Goal: Task Accomplishment & Management: Use online tool/utility

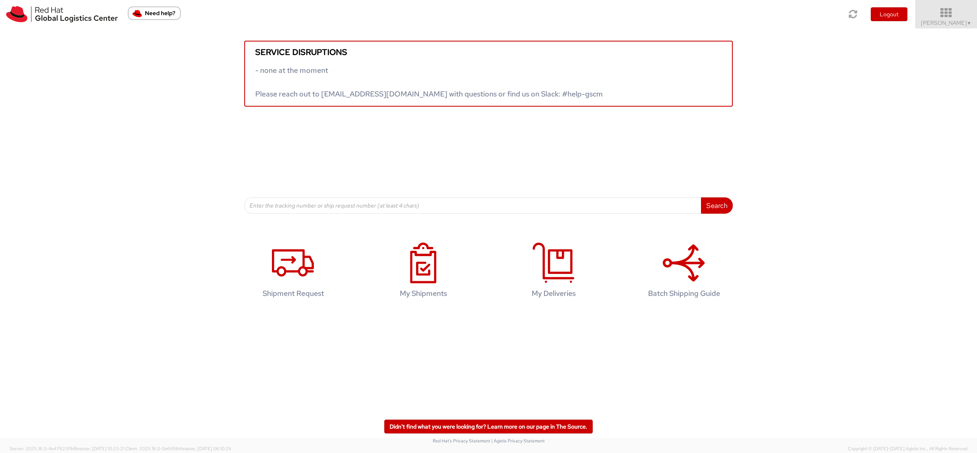
click at [952, 18] on icon at bounding box center [945, 12] width 71 height 11
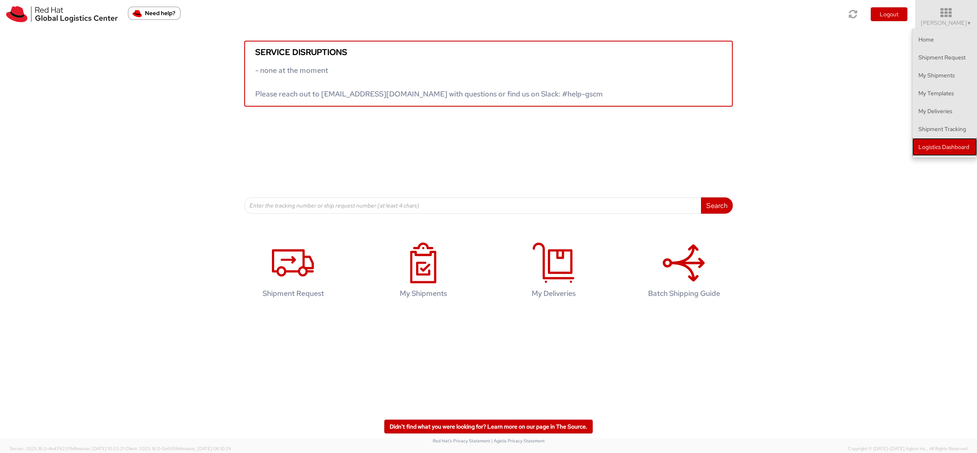
click at [942, 156] on link "Logistics Dashboard" at bounding box center [944, 147] width 65 height 18
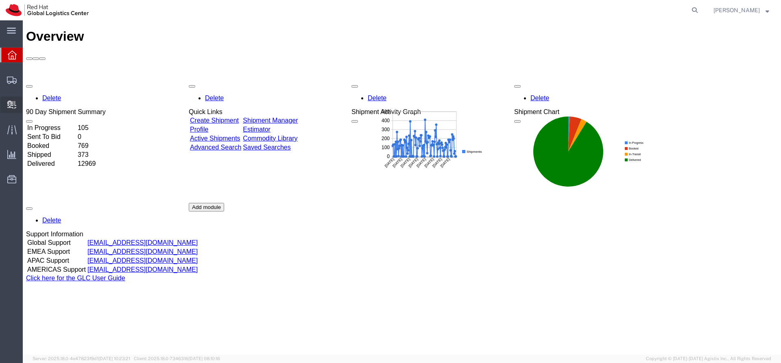
click at [0, 0] on span "Create Delivery" at bounding box center [0, 0] width 0 height 0
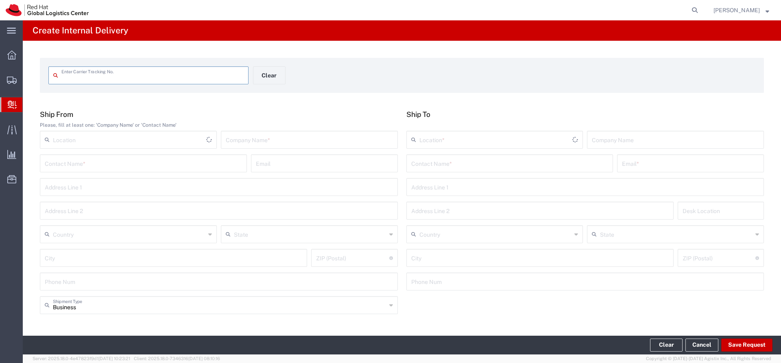
click at [75, 32] on h4 "Create Internal Delivery" at bounding box center [81, 30] width 96 height 20
copy div "Create Internal Delivery"
click at [0, 0] on span "Create Delivery" at bounding box center [0, 0] width 0 height 0
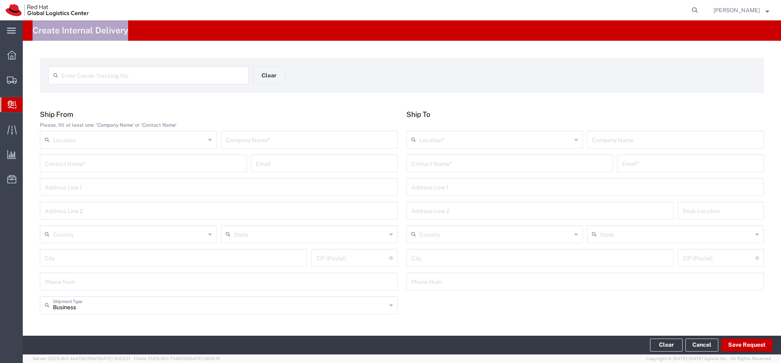
click at [0, 0] on span "Create Delivery" at bounding box center [0, 0] width 0 height 0
